Goal: Find contact information: Find contact information

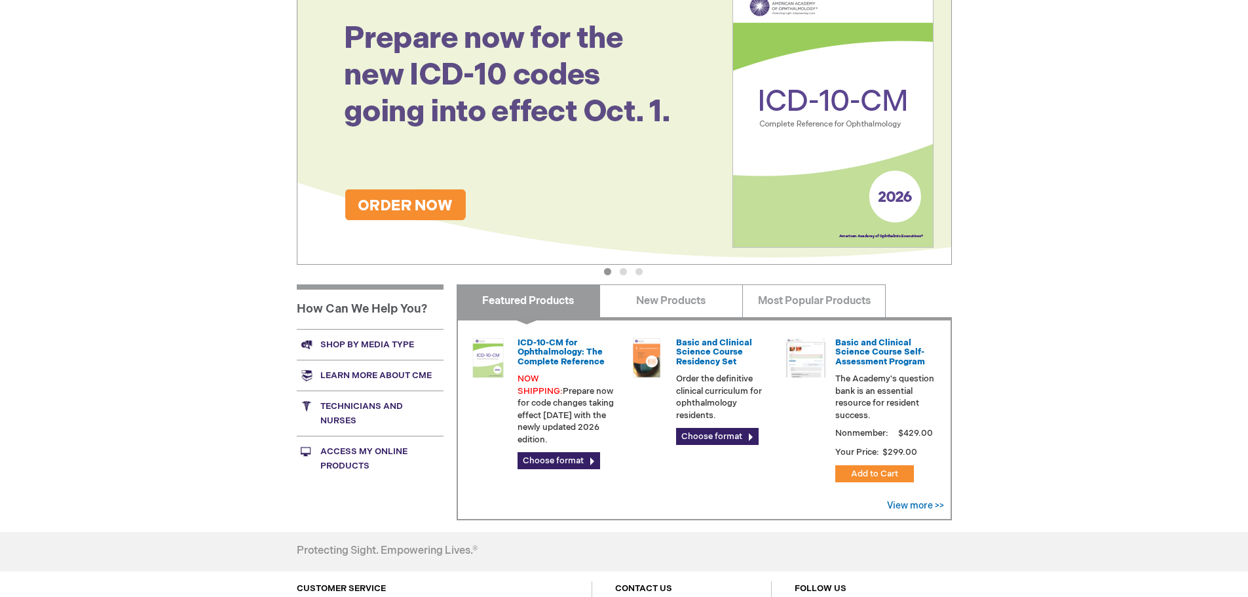
scroll to position [262, 0]
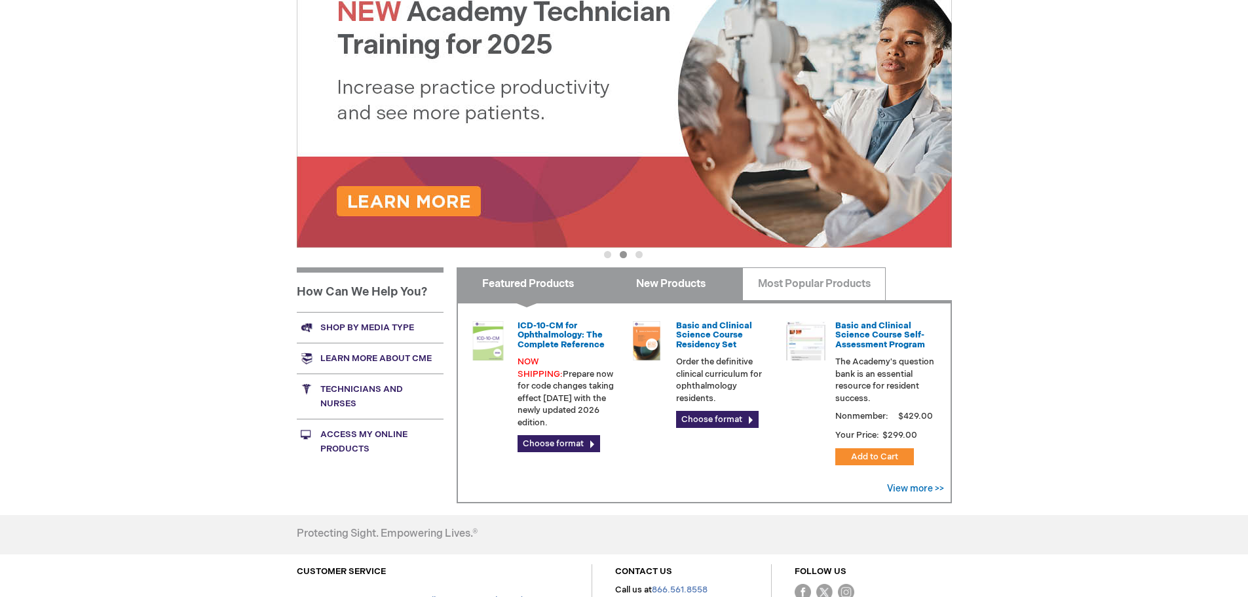
drag, startPoint x: 668, startPoint y: 282, endPoint x: 710, endPoint y: 286, distance: 42.1
click at [668, 282] on link "New Products" at bounding box center [670, 283] width 143 height 33
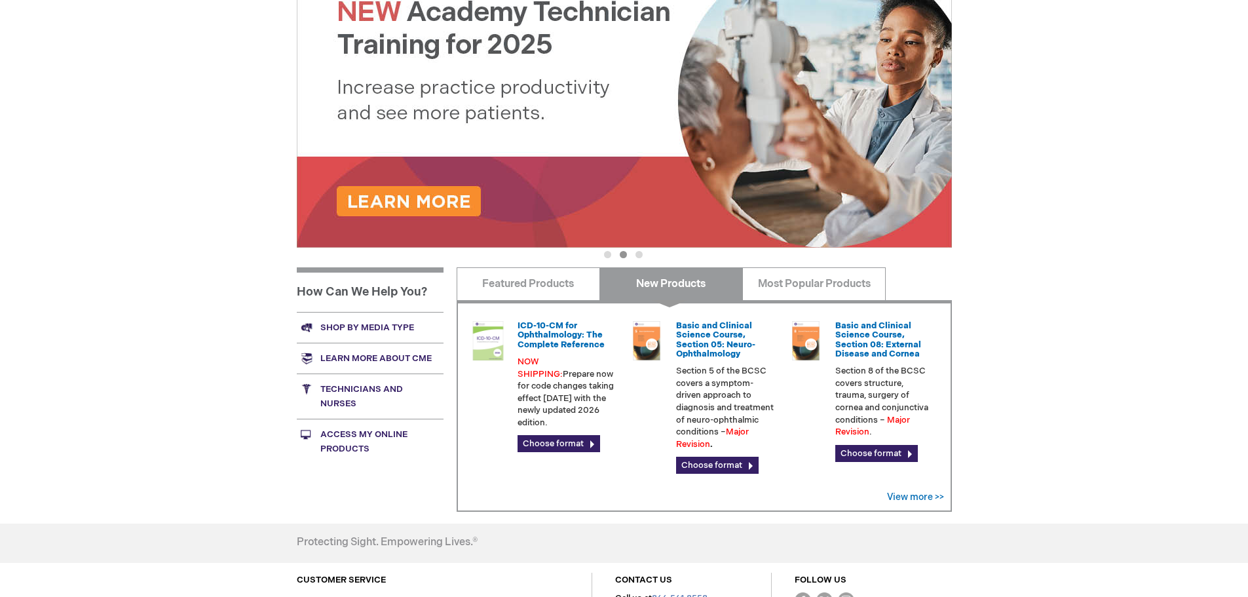
click at [346, 325] on link "Shop by media type" at bounding box center [370, 327] width 147 height 31
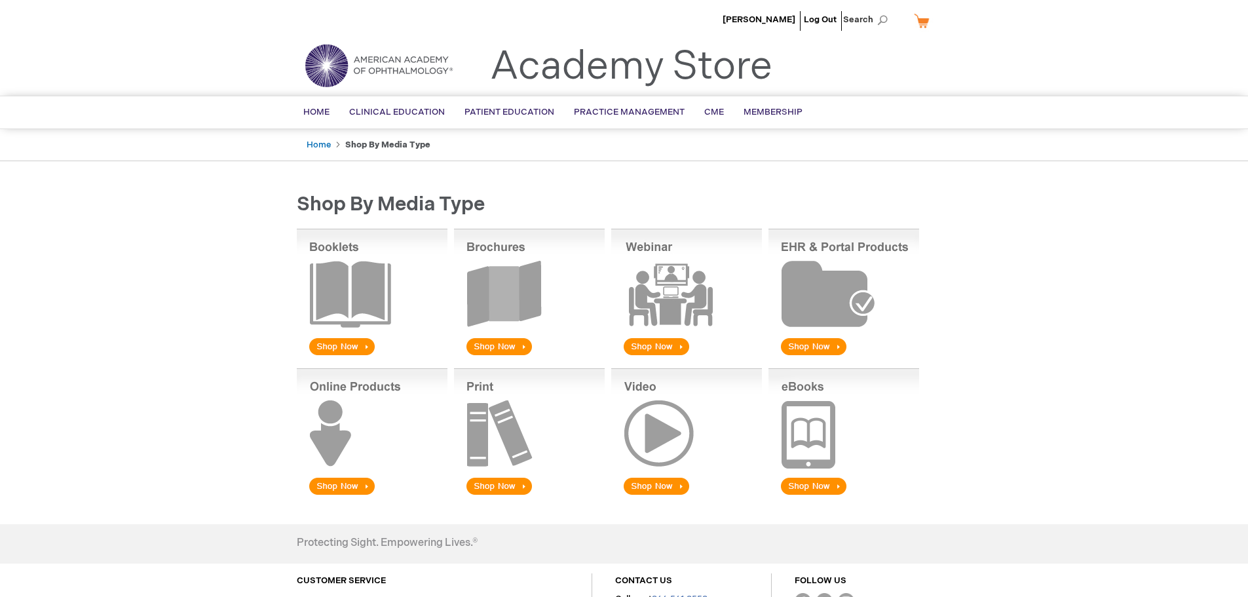
click at [321, 483] on img at bounding box center [372, 432] width 151 height 129
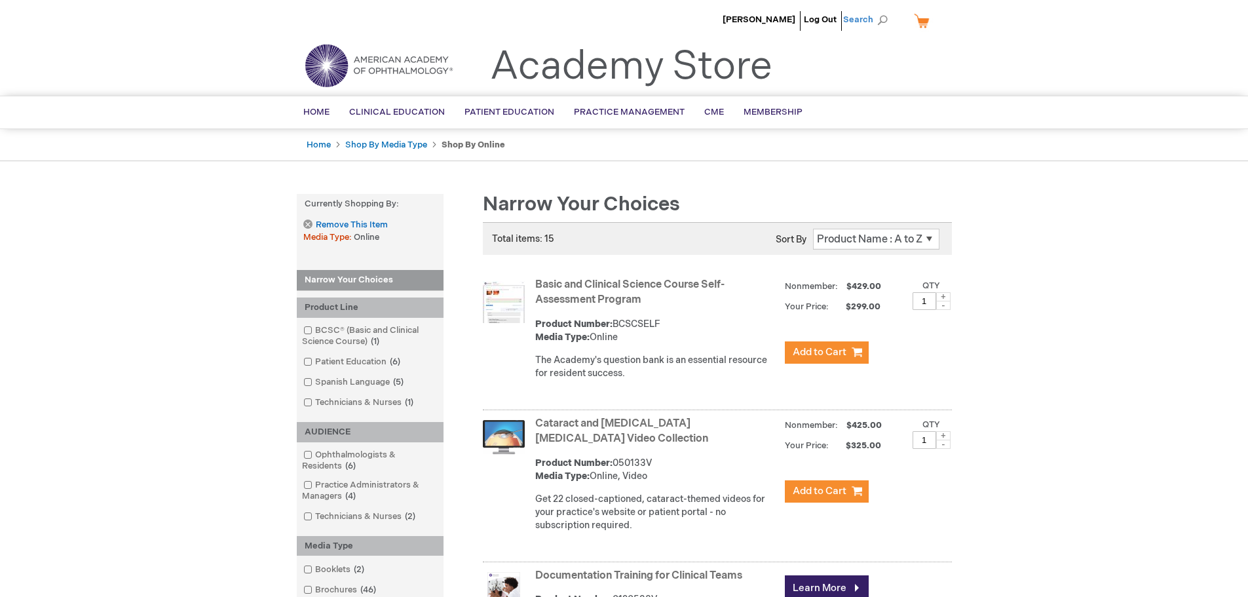
click at [870, 21] on span "Search" at bounding box center [868, 20] width 50 height 26
type input "Ophthalmic Coding Coach"
click at [877, 10] on button "Search" at bounding box center [882, 20] width 10 height 21
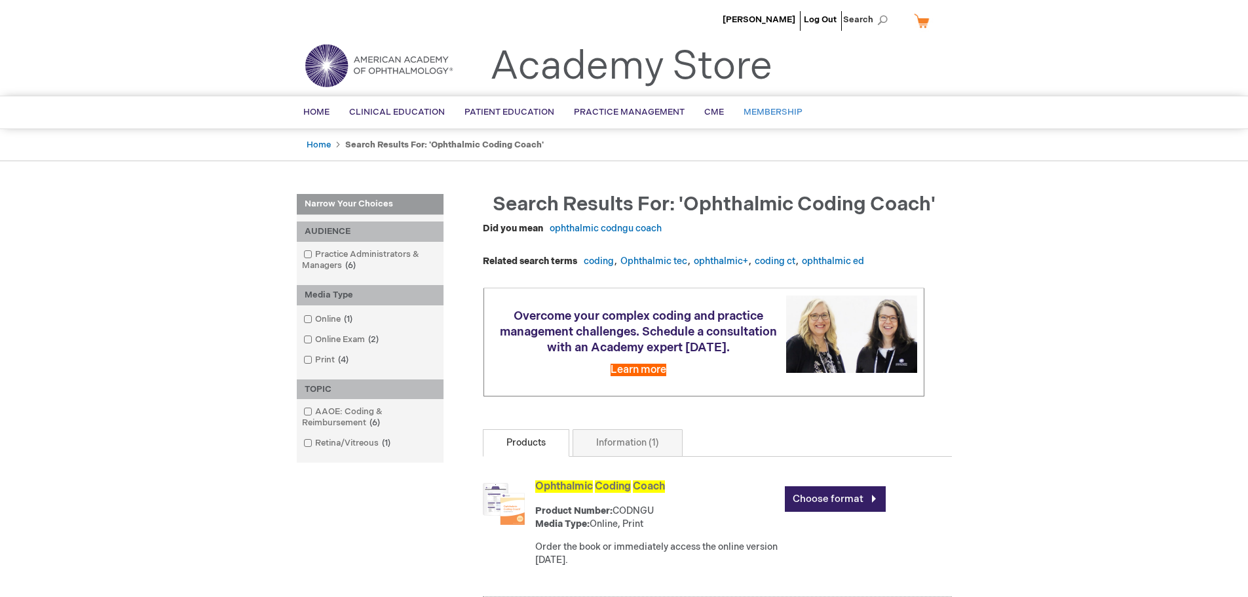
drag, startPoint x: 772, startPoint y: 113, endPoint x: 799, endPoint y: 116, distance: 27.7
click at [772, 113] on span "Membership" at bounding box center [772, 112] width 59 height 10
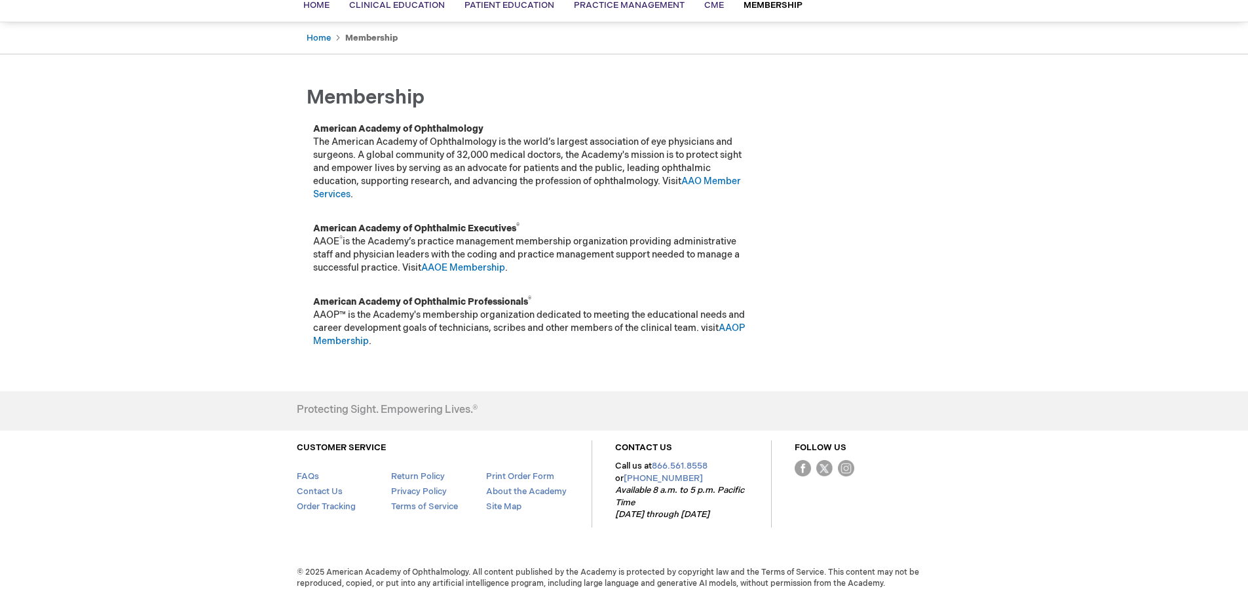
scroll to position [110, 0]
click at [314, 491] on link "Contact Us" at bounding box center [320, 489] width 46 height 10
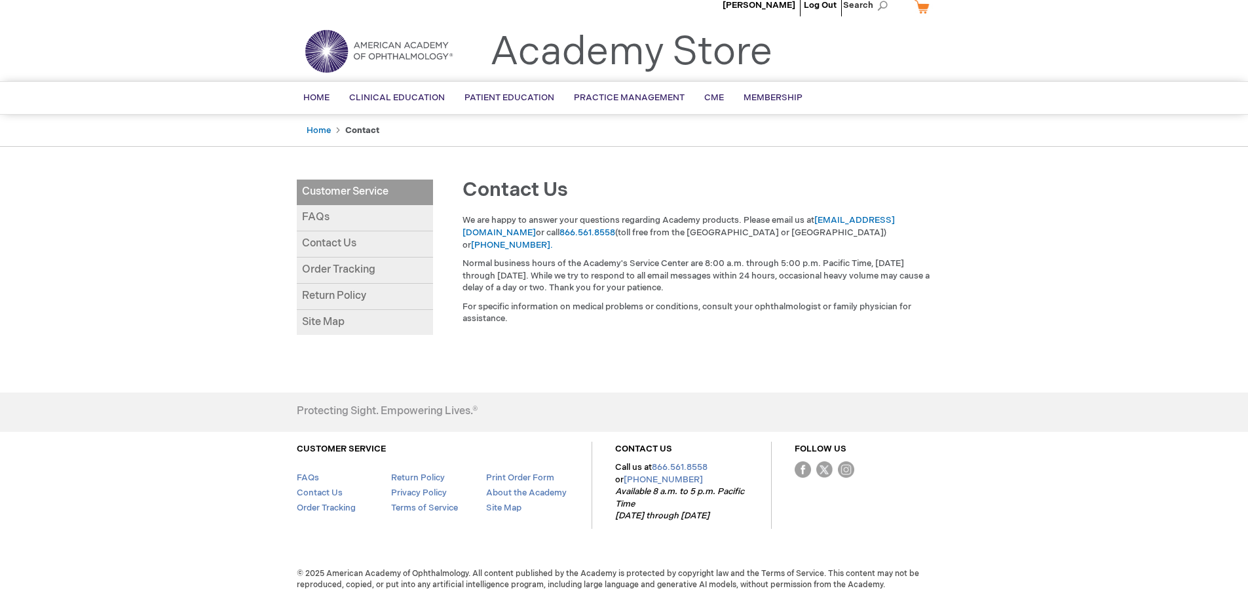
scroll to position [18, 0]
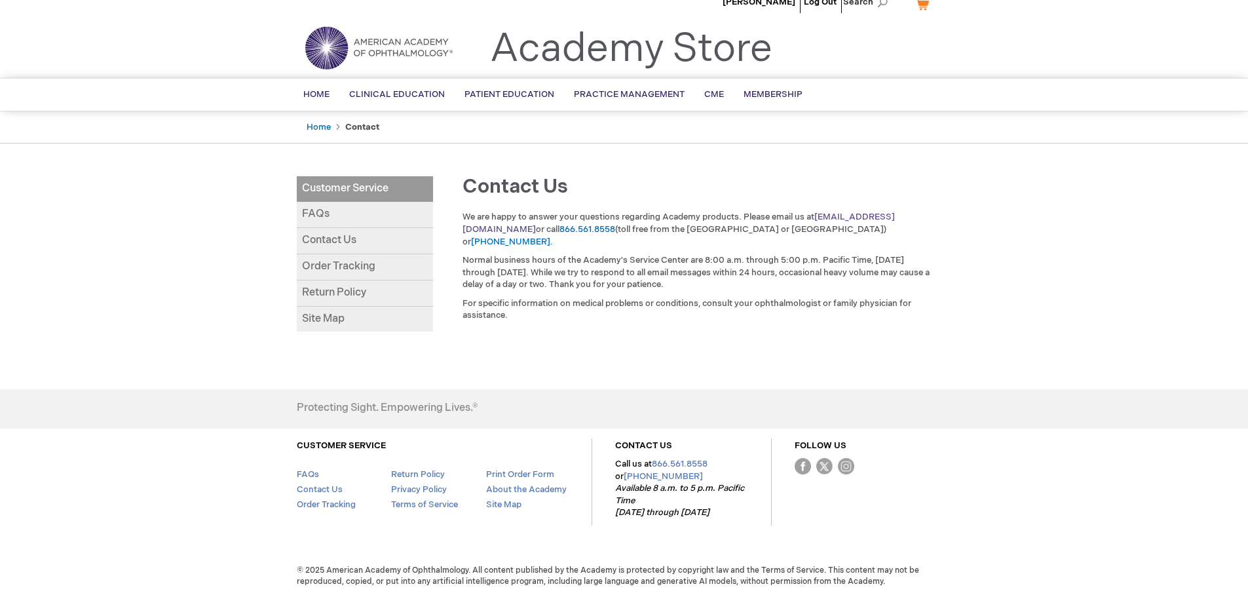
click at [862, 217] on link "[EMAIL_ADDRESS][DOMAIN_NAME]" at bounding box center [678, 223] width 432 height 23
